Goal: Task Accomplishment & Management: Manage account settings

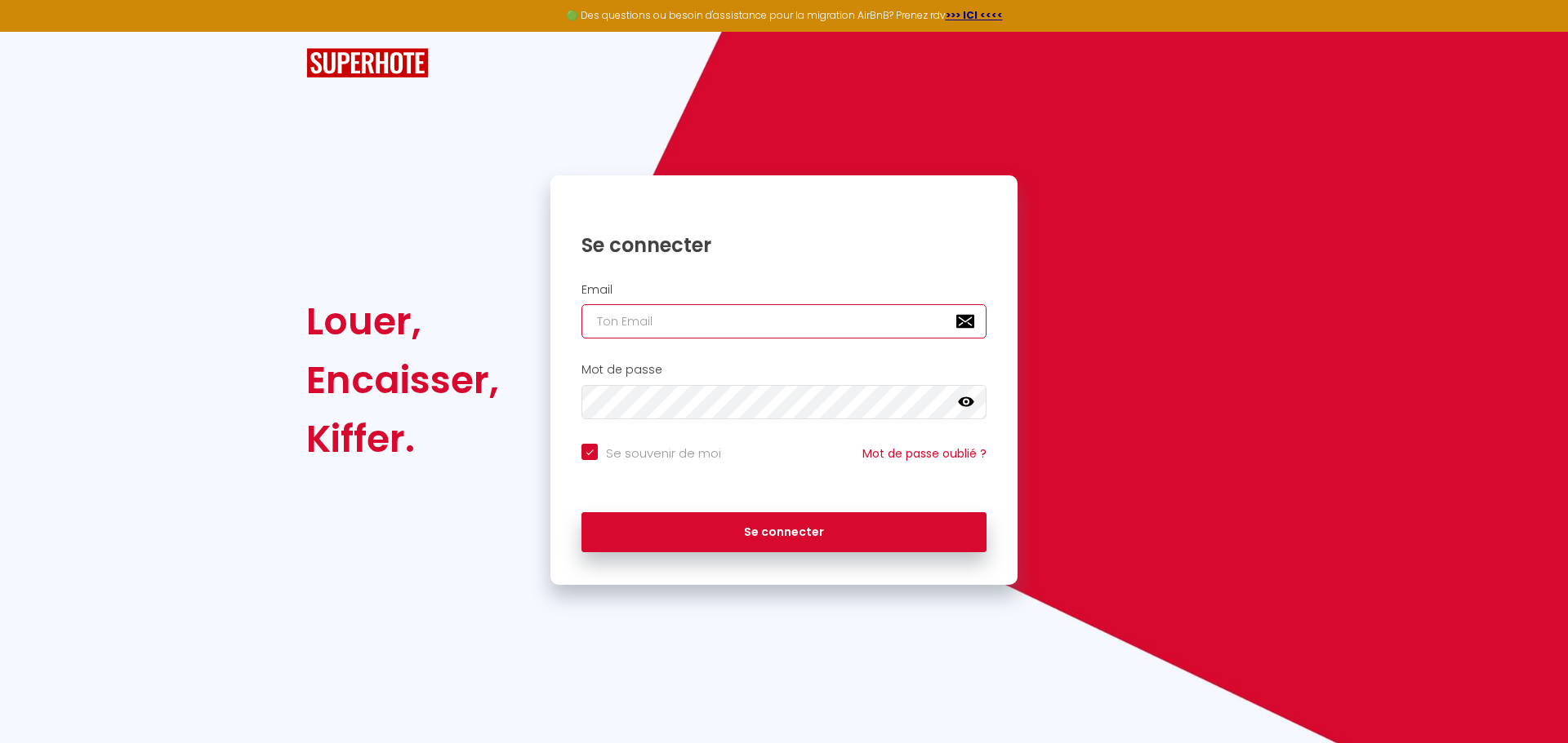
click at [608, 316] on input "email" at bounding box center [784, 321] width 405 height 34
paste input "[PERSON_NAME][EMAIL_ADDRESS][PERSON_NAME][DOMAIN_NAME]"
type input "[PERSON_NAME][EMAIL_ADDRESS][PERSON_NAME][DOMAIN_NAME]"
checkbox input "true"
type input "[PERSON_NAME][EMAIL_ADDRESS][PERSON_NAME][DOMAIN_NAME]"
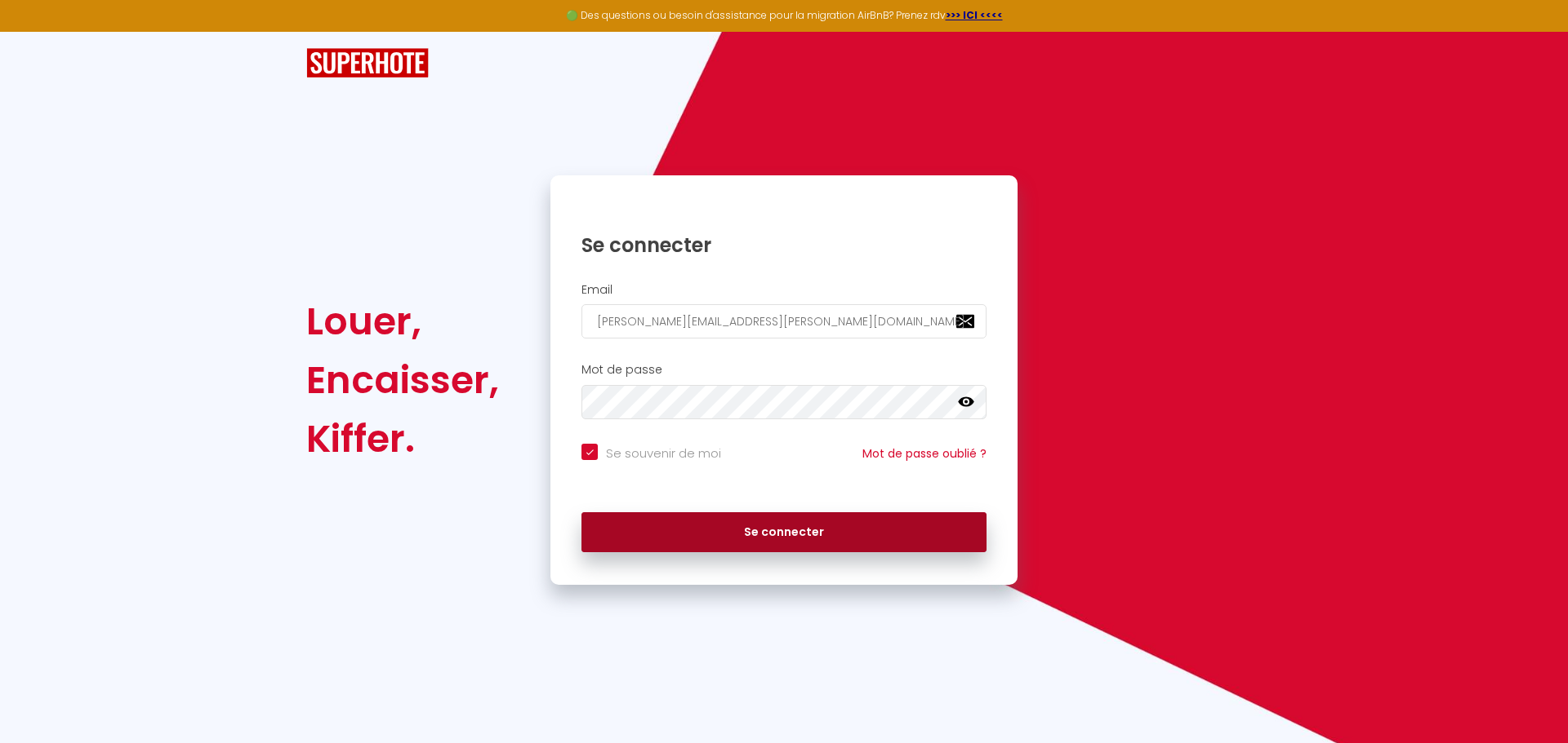
click at [662, 535] on button "Se connecter" at bounding box center [784, 532] width 405 height 41
checkbox input "true"
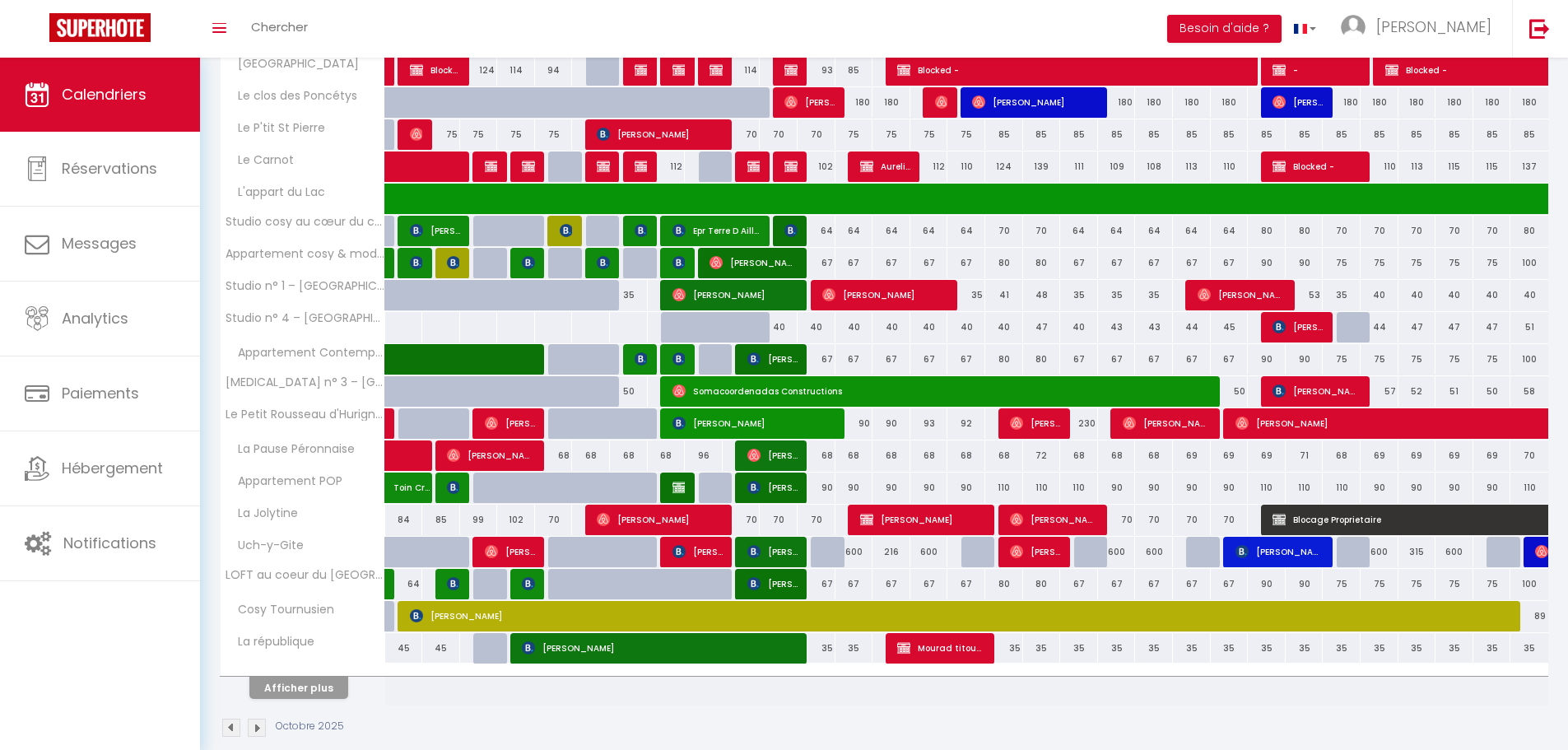
scroll to position [345, 0]
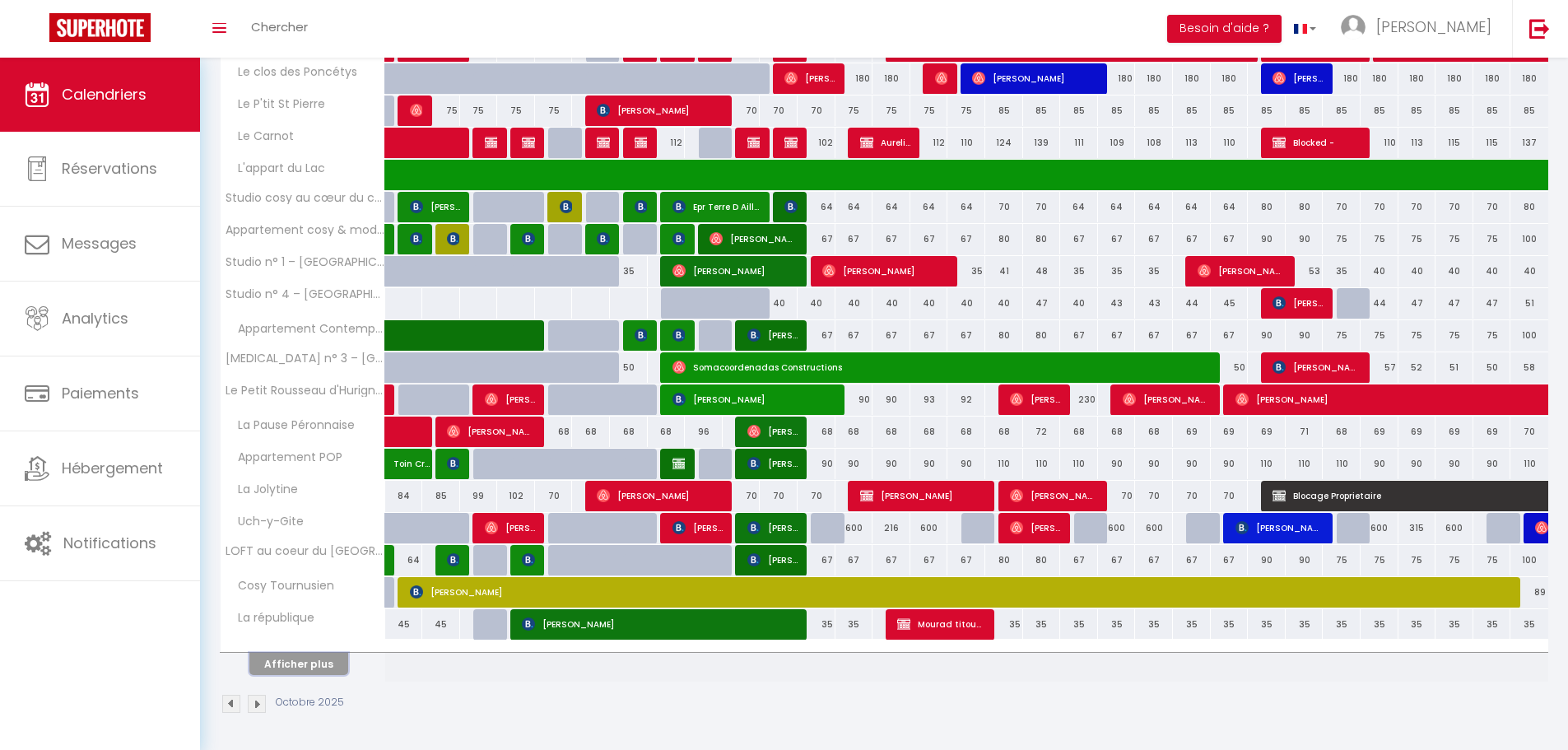
drag, startPoint x: 299, startPoint y: 666, endPoint x: 306, endPoint y: 607, distance: 59.4
click at [299, 666] on button "Afficher plus" at bounding box center [299, 664] width 98 height 22
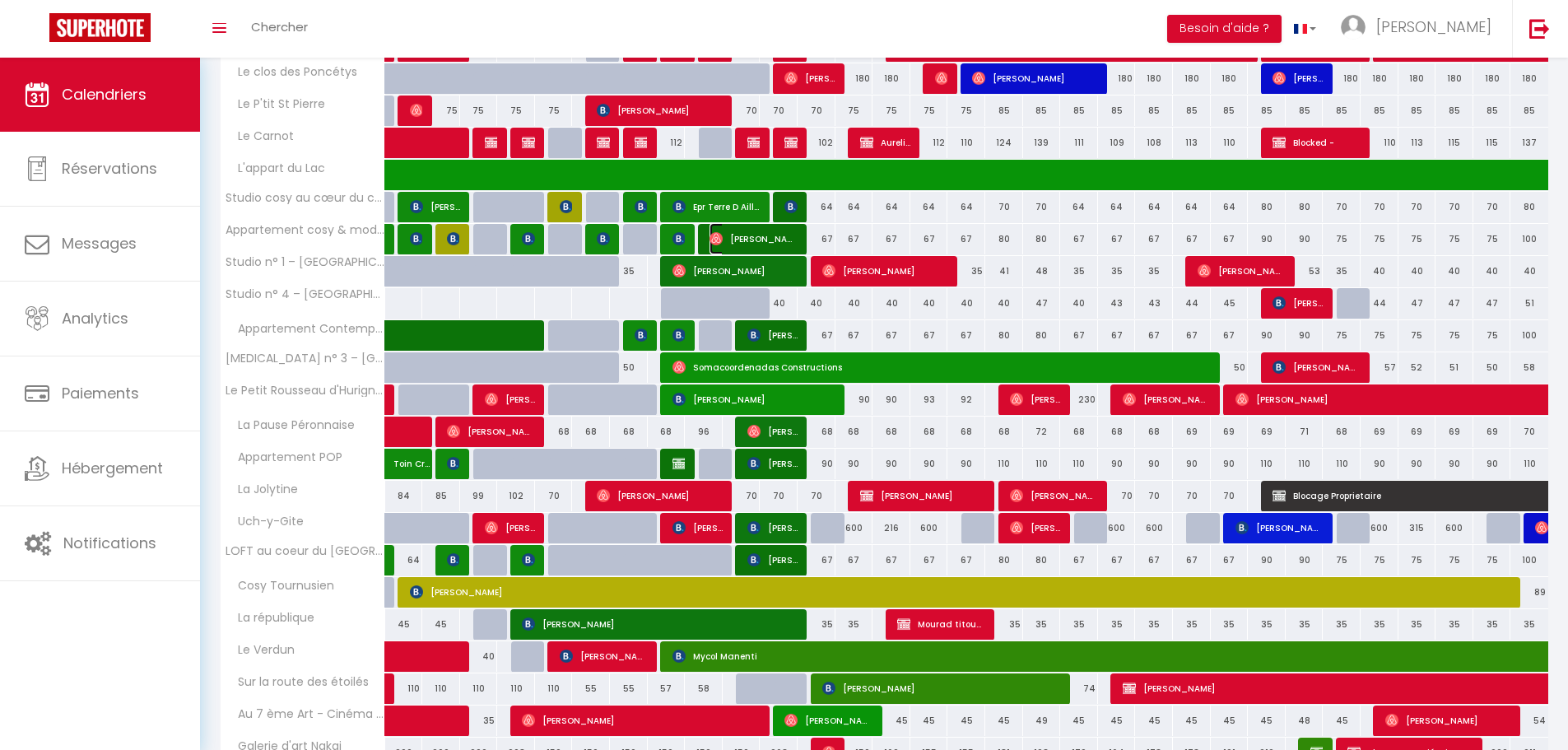
click at [747, 236] on span "[PERSON_NAME]" at bounding box center [753, 239] width 88 height 32
select select "OK"
select select "1"
select select "0"
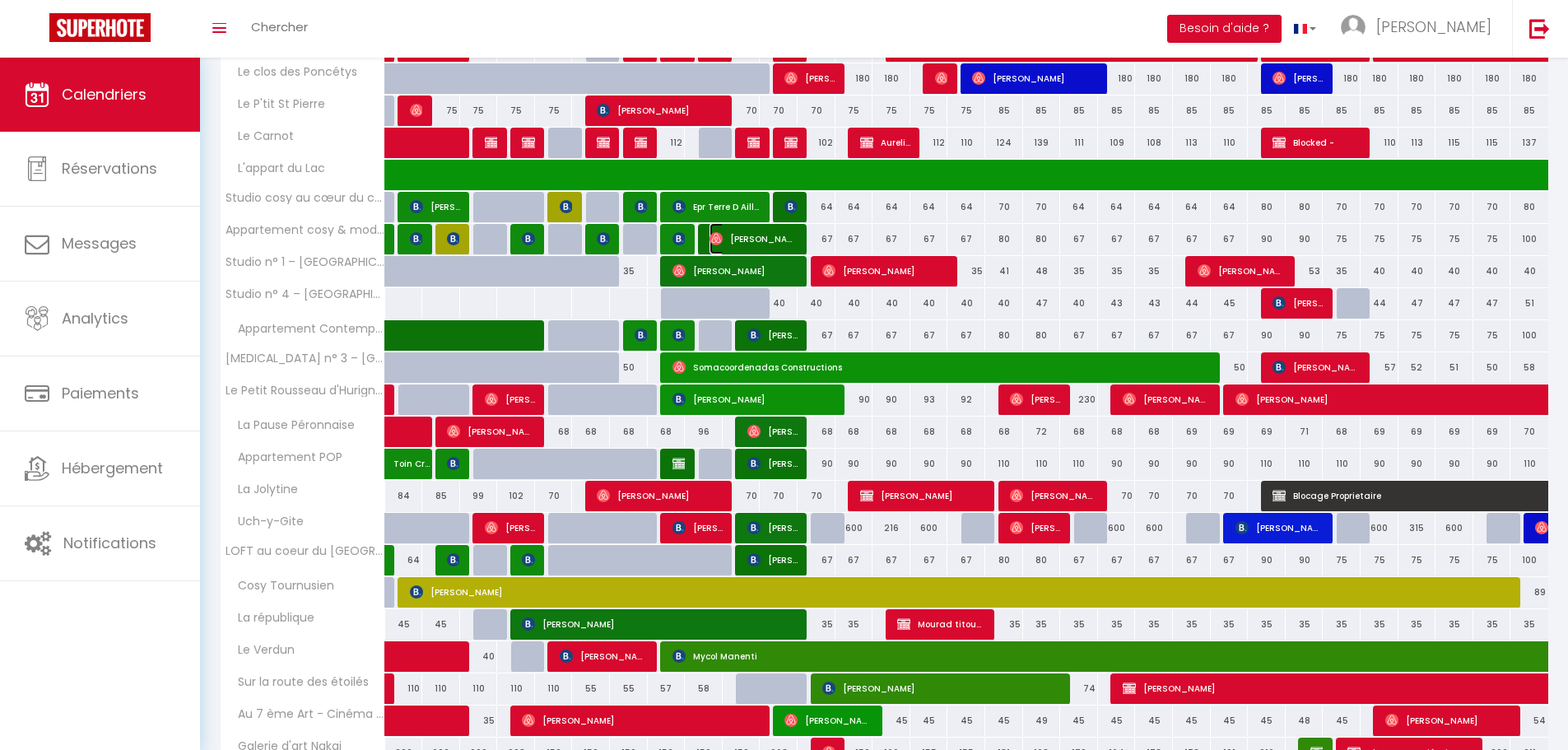
select select "1"
select select
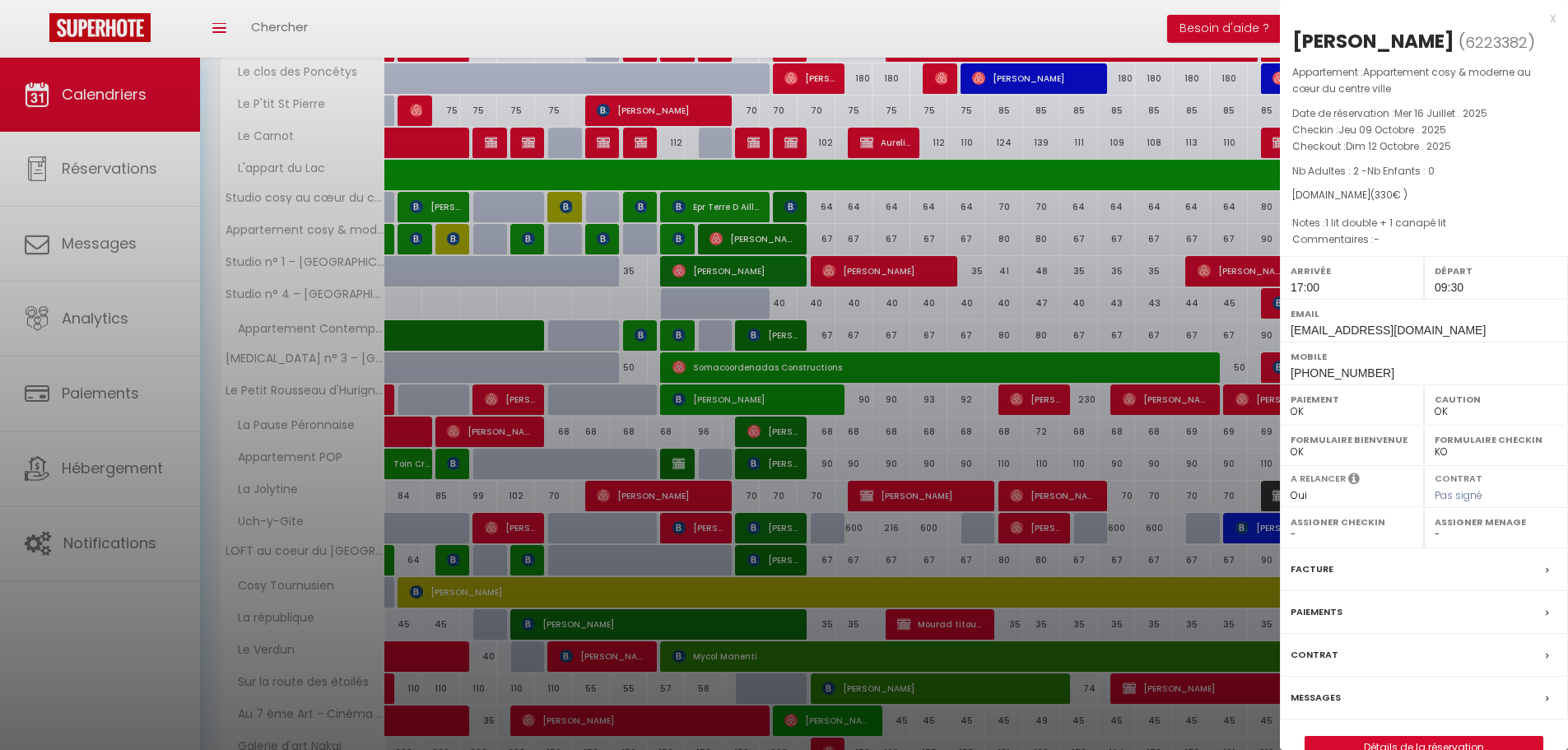
click at [1320, 697] on label "Messages" at bounding box center [1316, 698] width 50 height 18
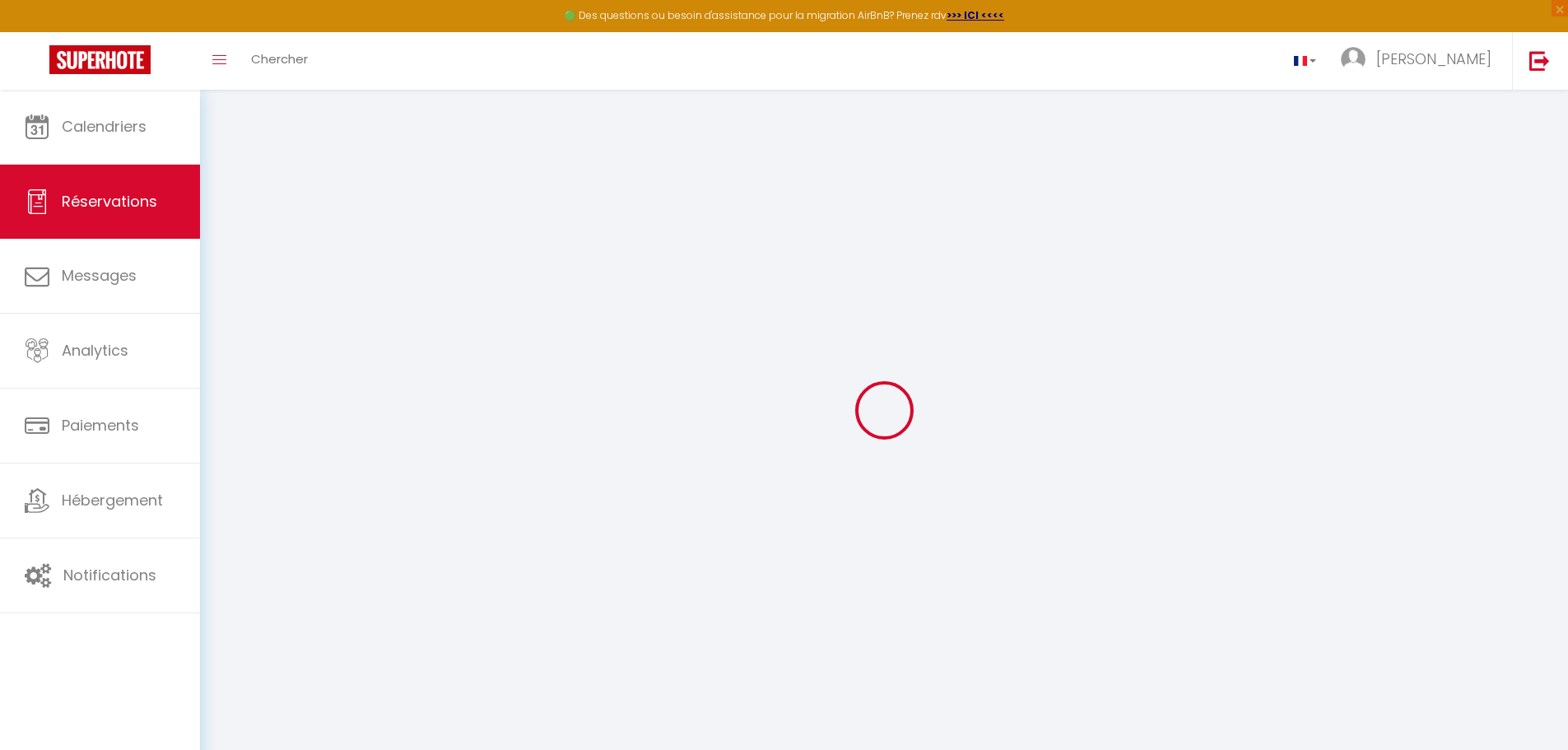
select select
checkbox input "false"
select index
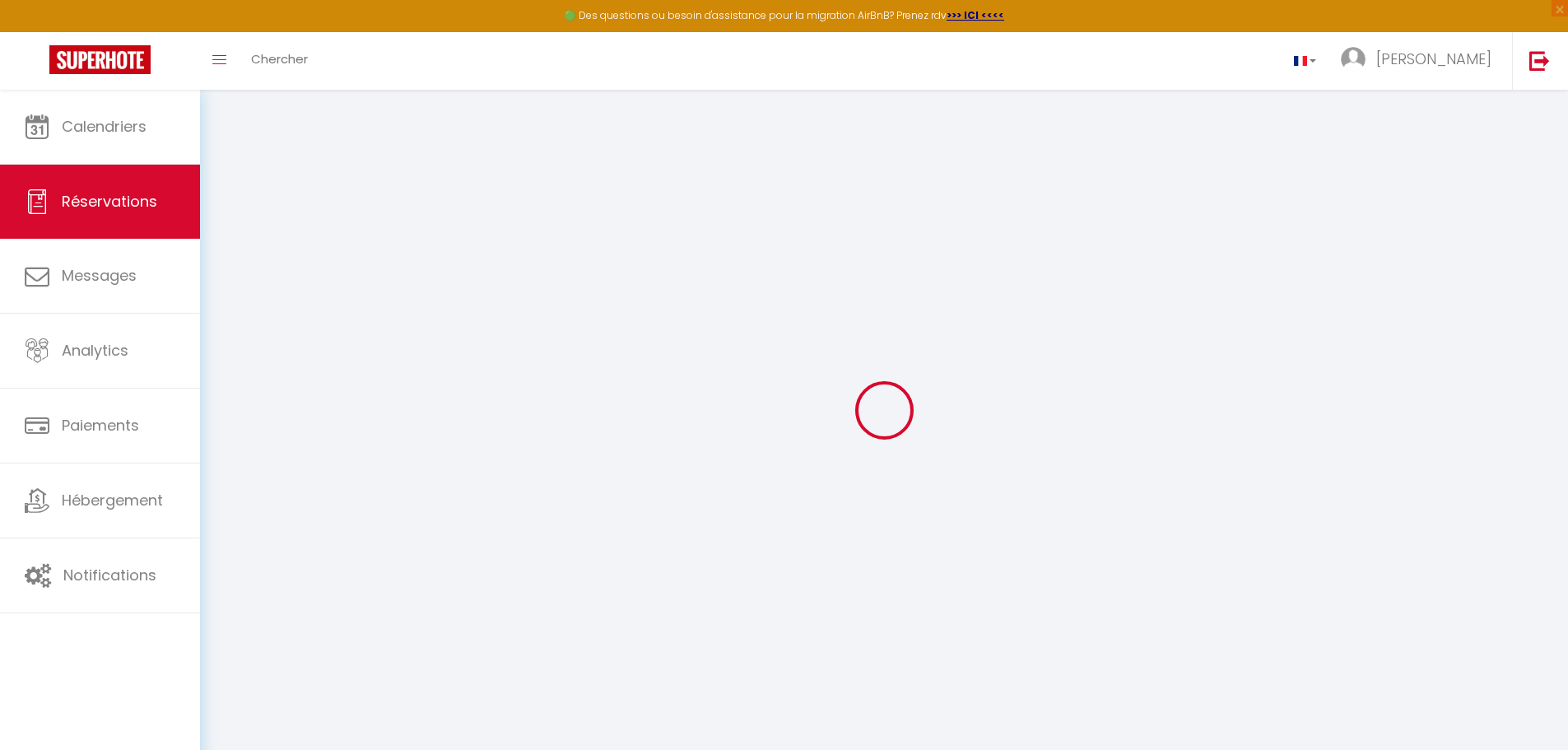
select select
checkbox input "false"
select index
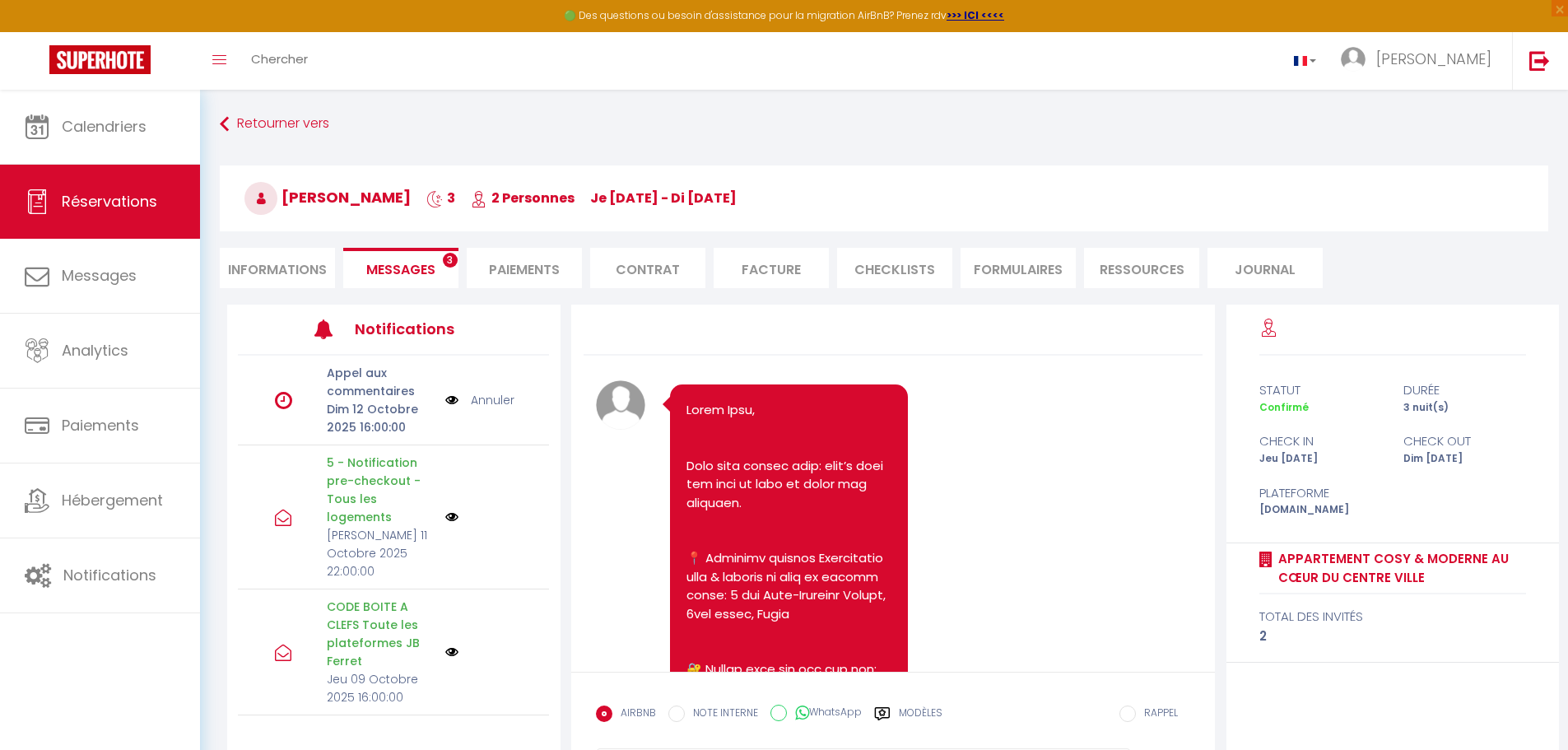
scroll to position [4787, 0]
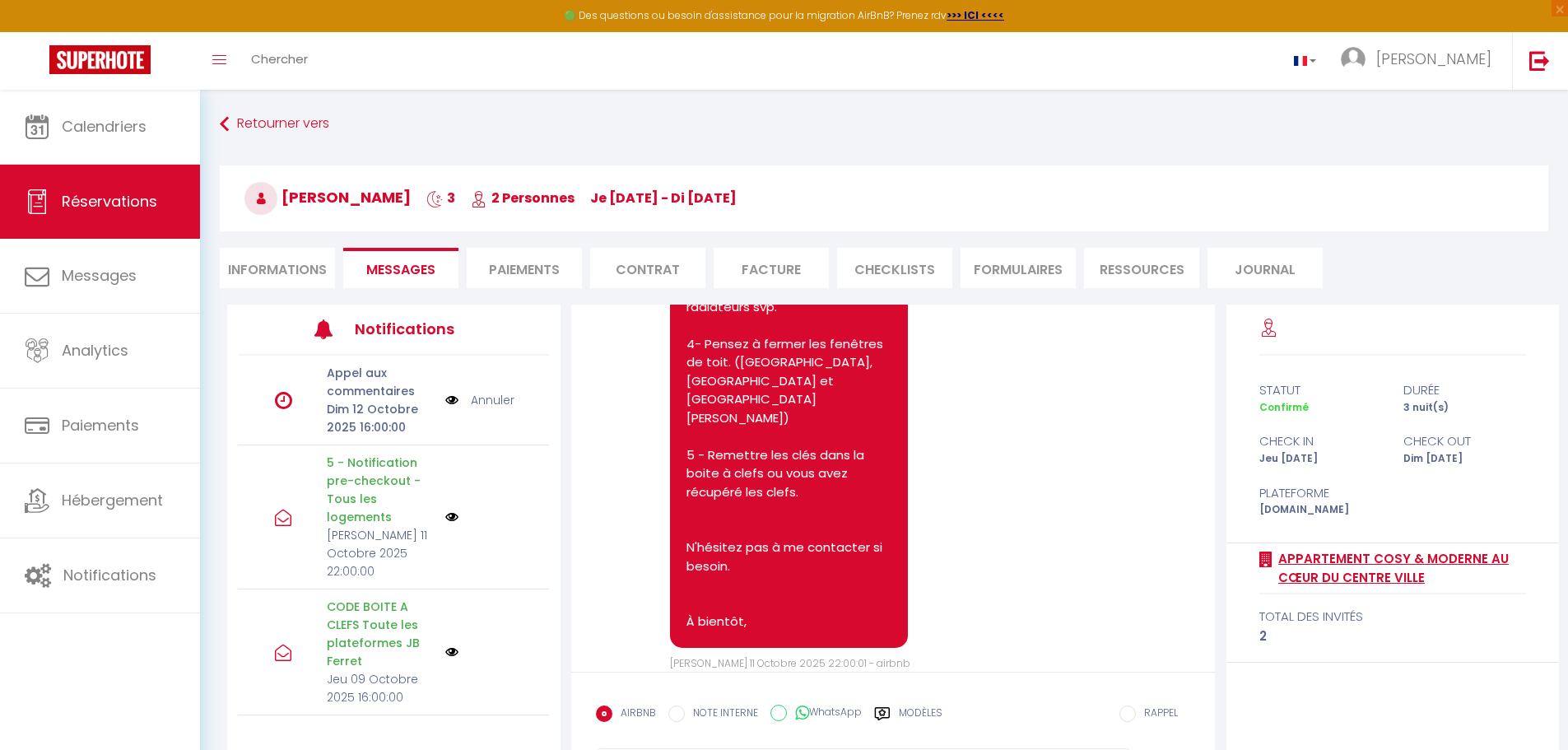
drag, startPoint x: 1435, startPoint y: 590, endPoint x: 1280, endPoint y: 561, distance: 157.7
click at [1280, 561] on div "Appartement cosy & moderne au cœur du centre ville" at bounding box center [1393, 569] width 267 height 51
copy link "Appartement cosy & moderne au cœur du centre ville"
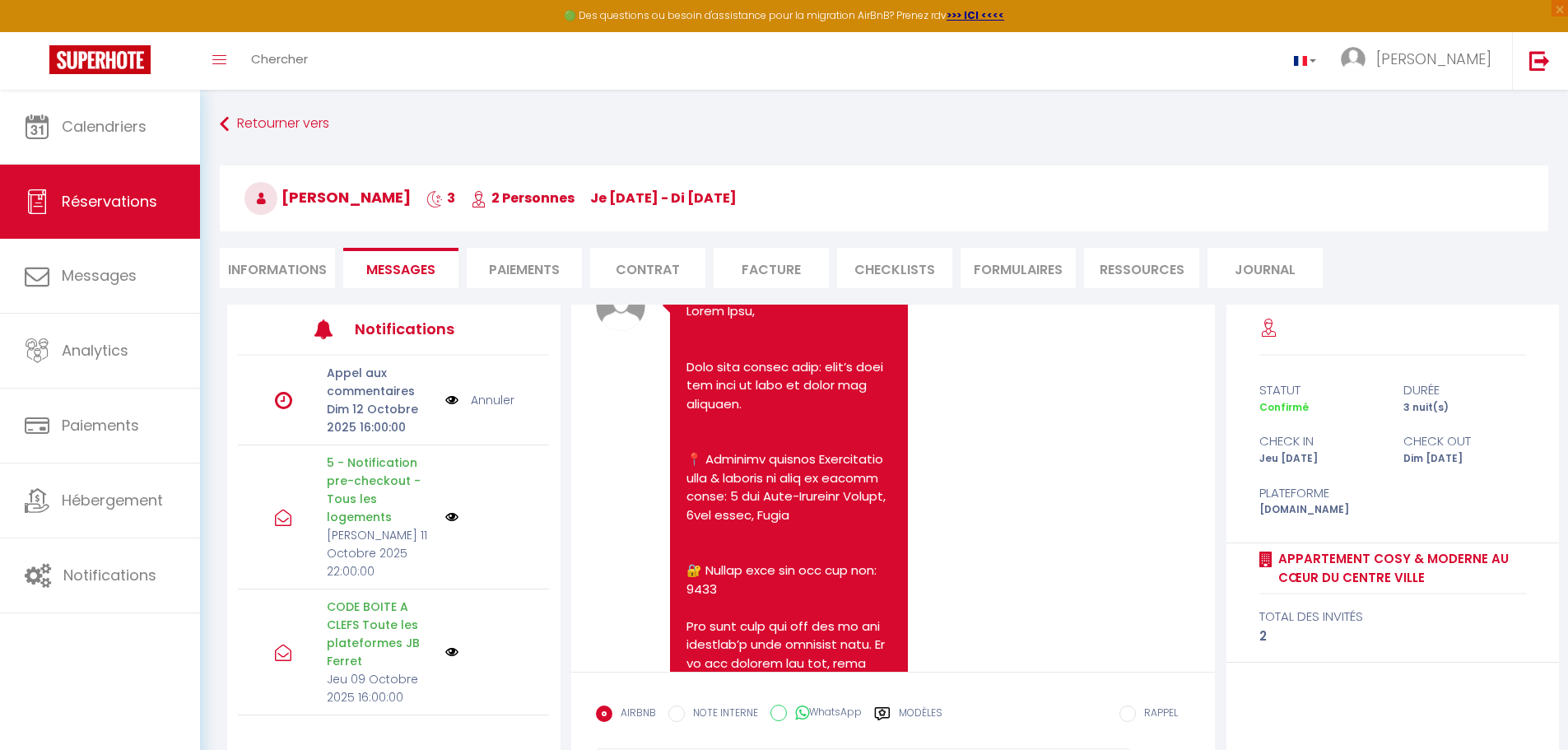
scroll to position [198, 0]
